Goal: Task Accomplishment & Management: Complete application form

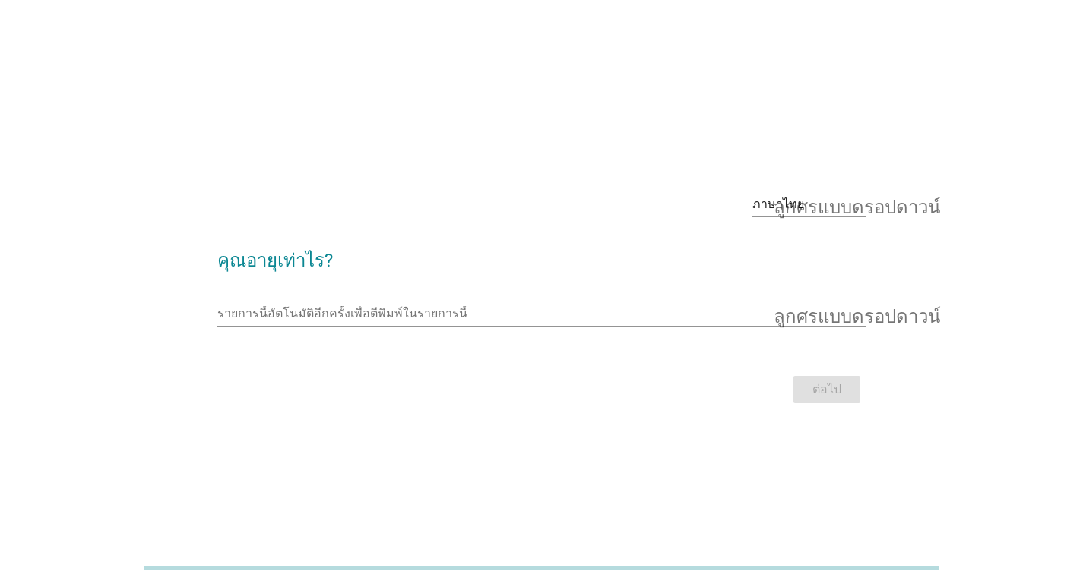
click at [733, 263] on h2 "คุณอายุเท่าไร?" at bounding box center [541, 253] width 649 height 43
